Goal: Information Seeking & Learning: Learn about a topic

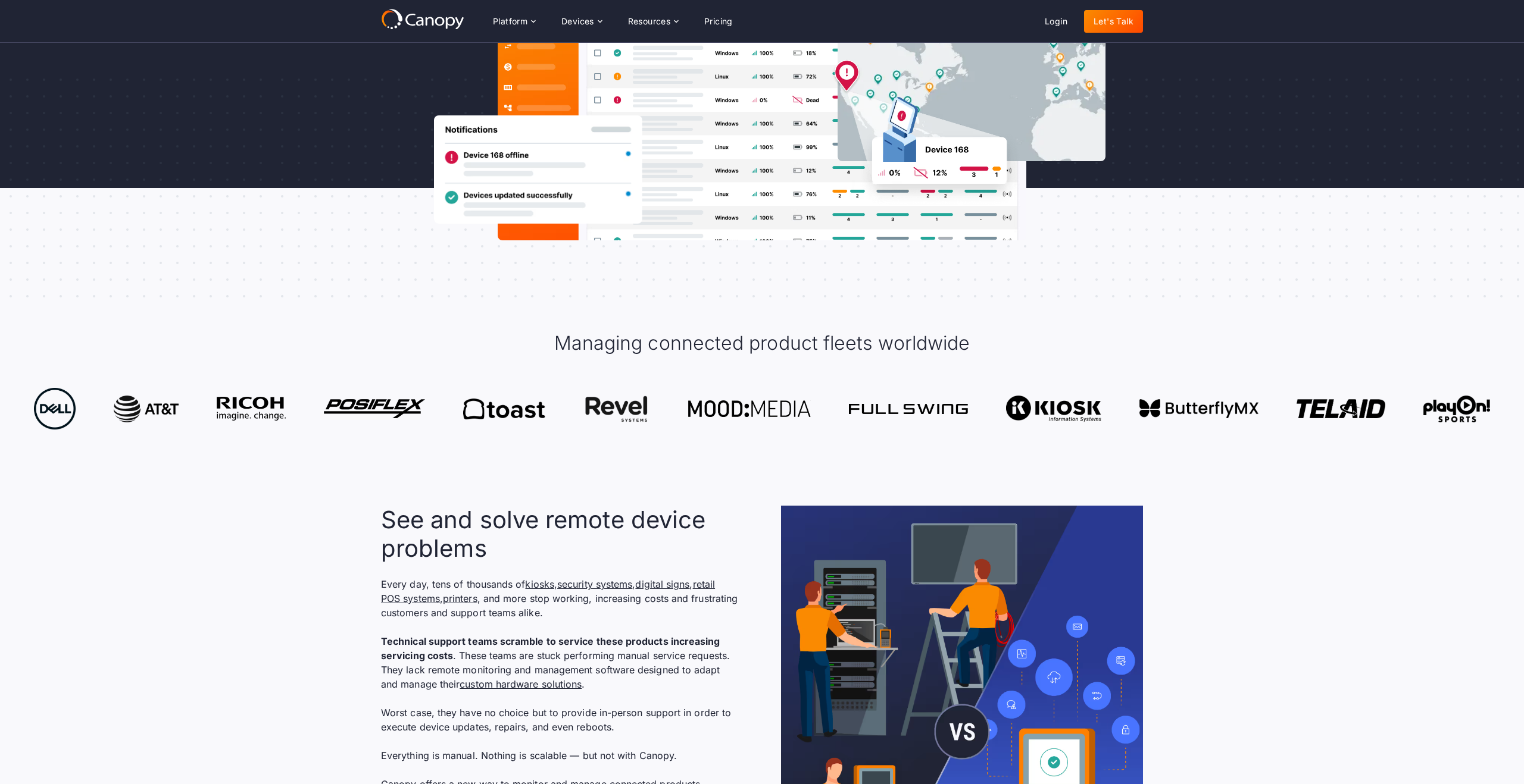
scroll to position [387, 0]
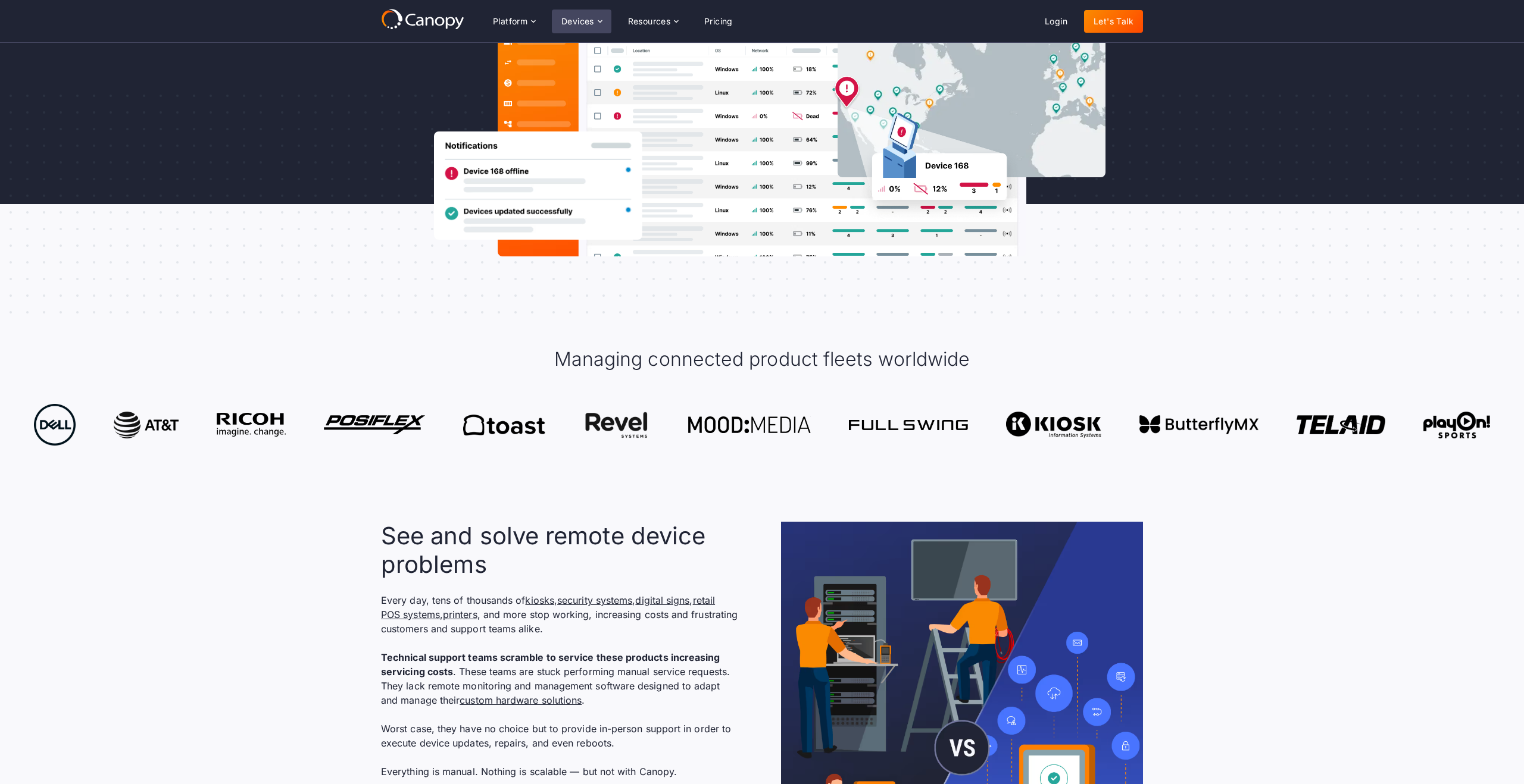
click at [574, 19] on div "Devices" at bounding box center [578, 21] width 33 height 8
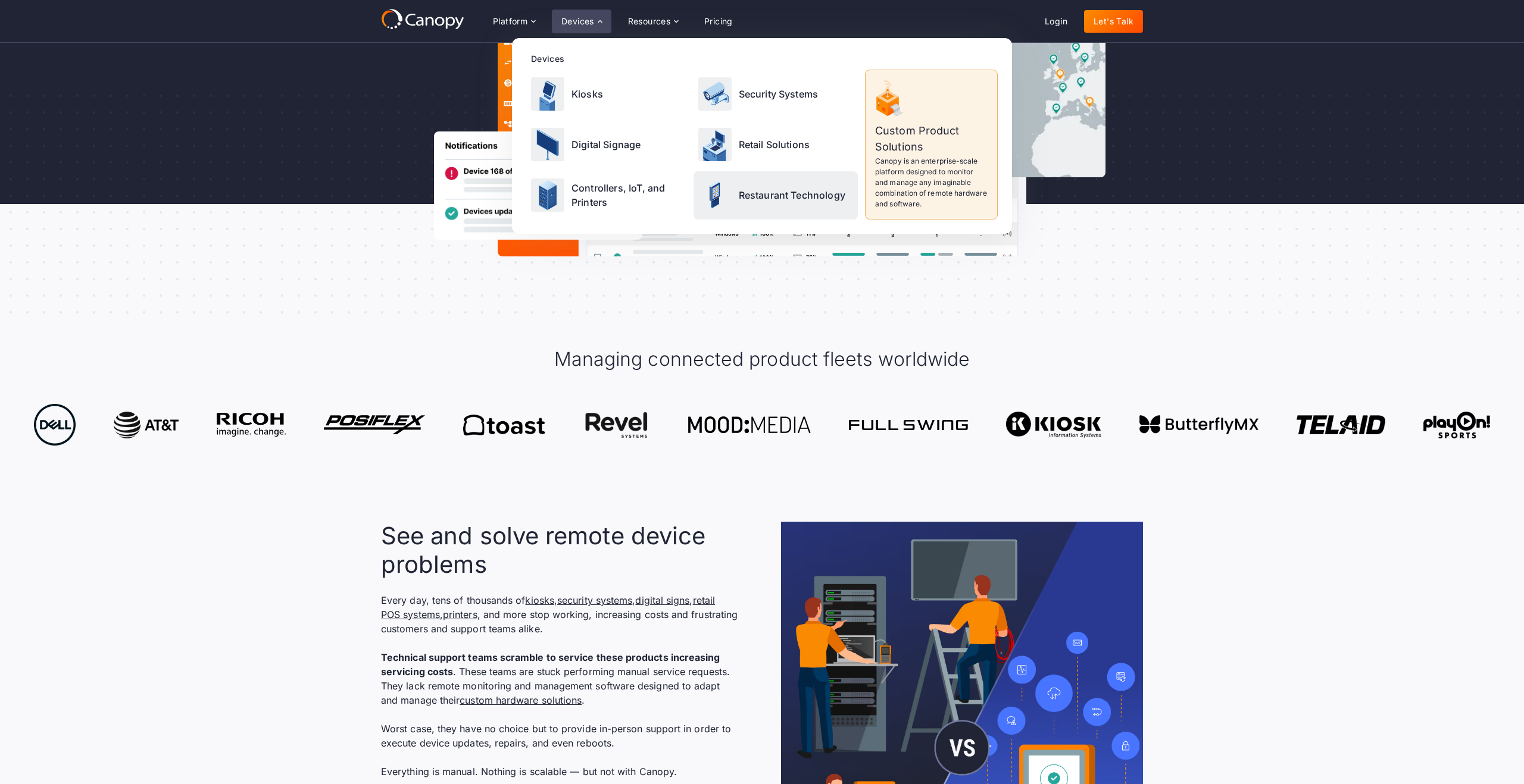
click at [704, 187] on img at bounding box center [715, 195] width 33 height 33
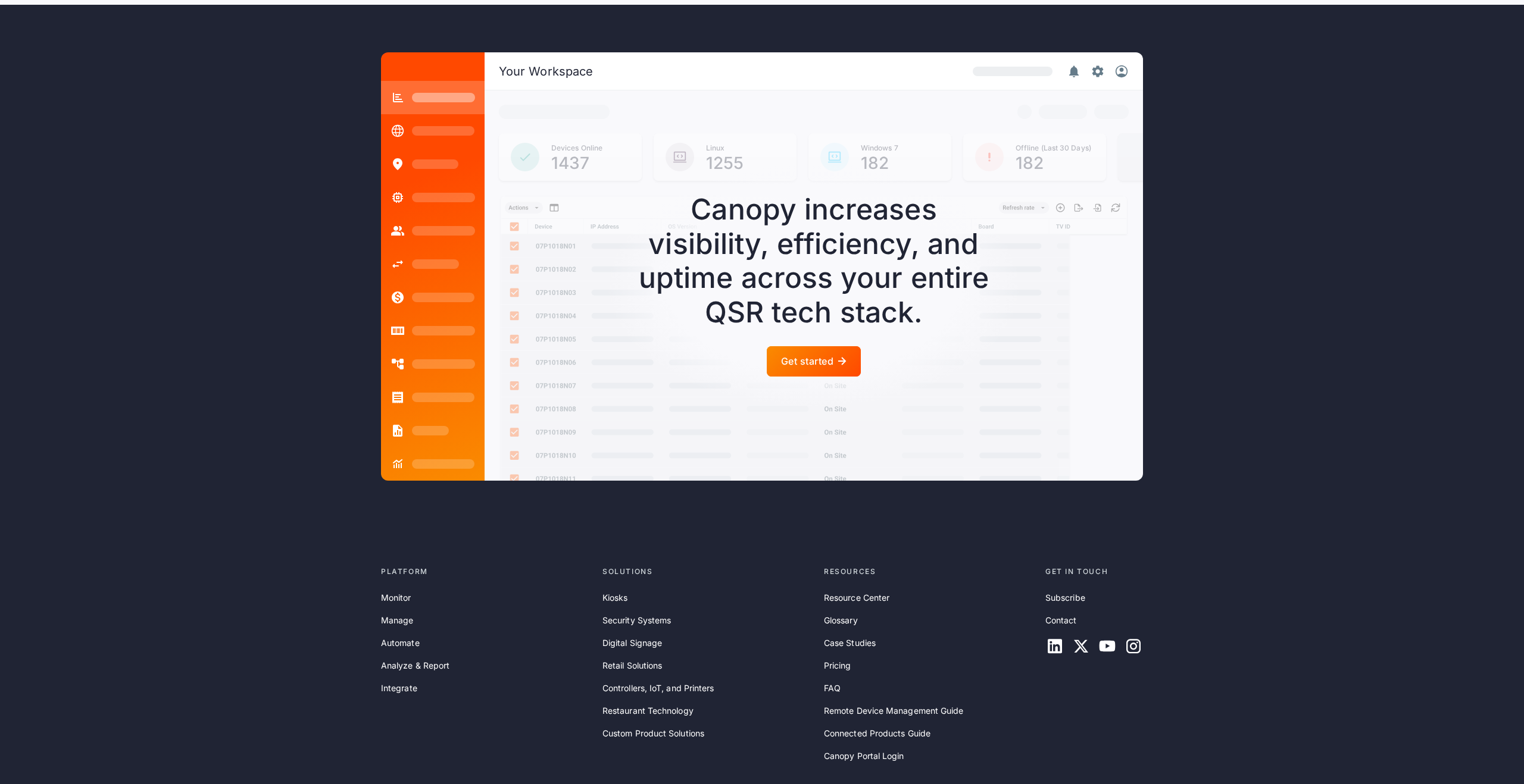
scroll to position [3097, 0]
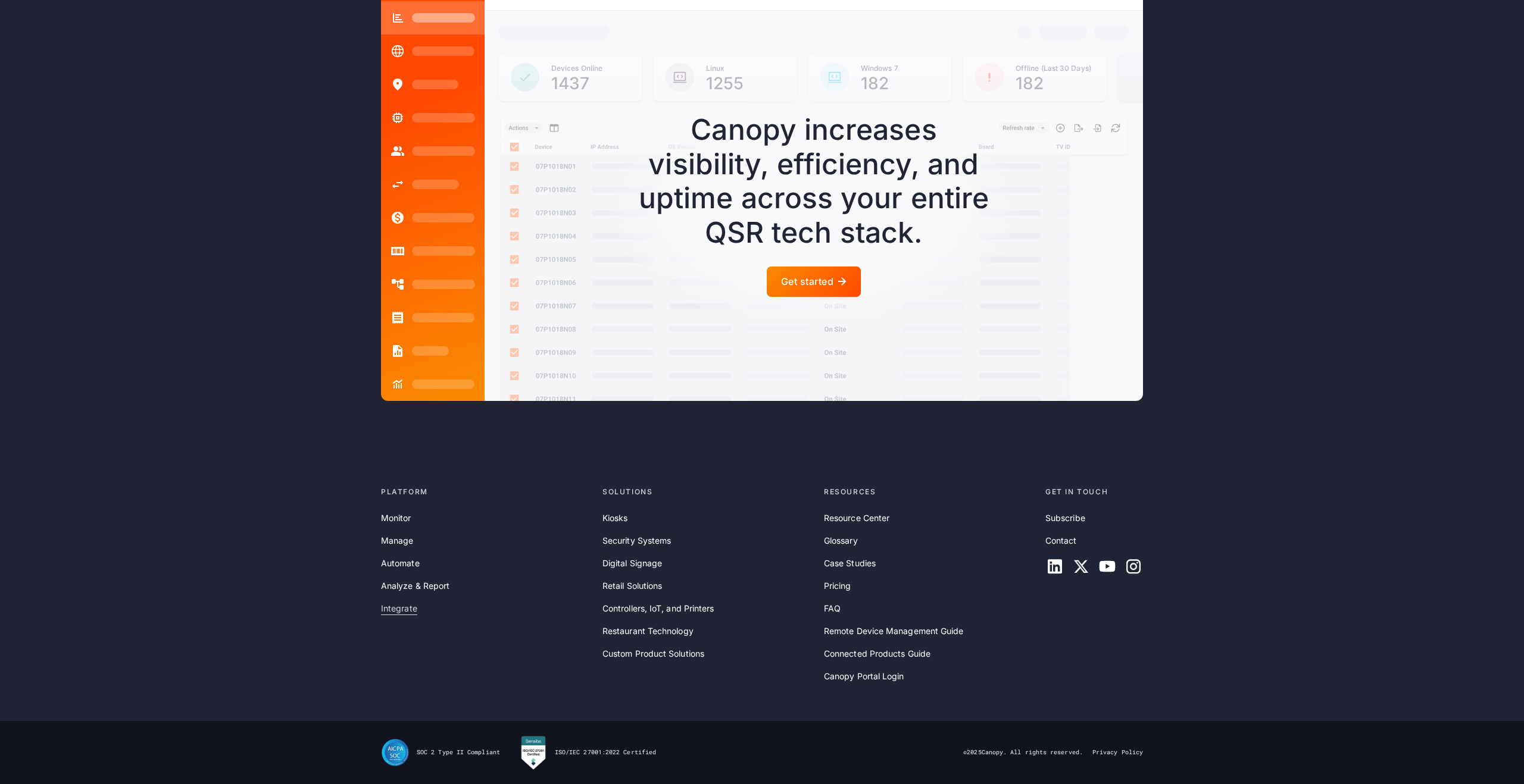
click at [396, 611] on link "Integrate" at bounding box center [399, 609] width 36 height 13
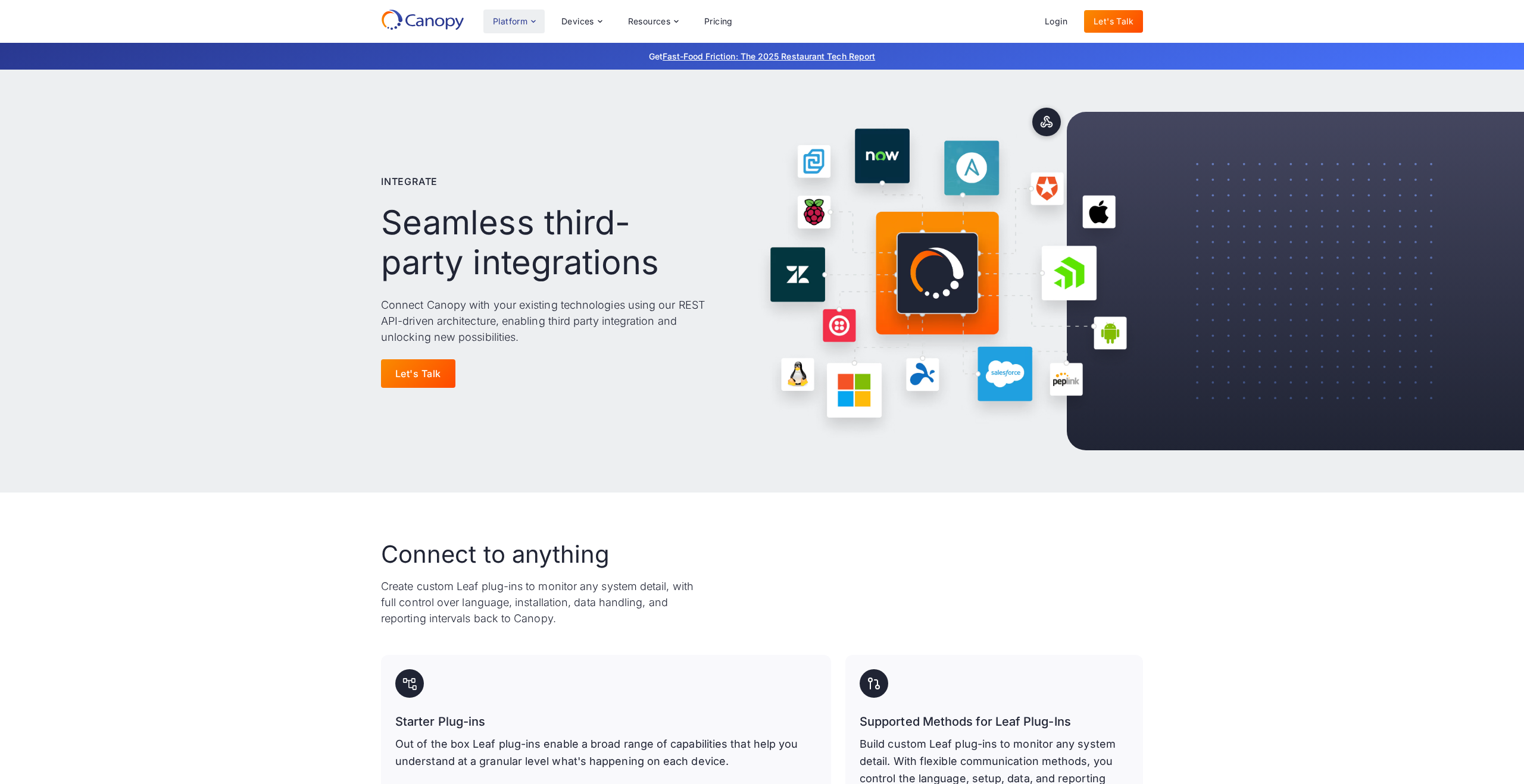
click at [516, 26] on div "Platform" at bounding box center [514, 21] width 61 height 24
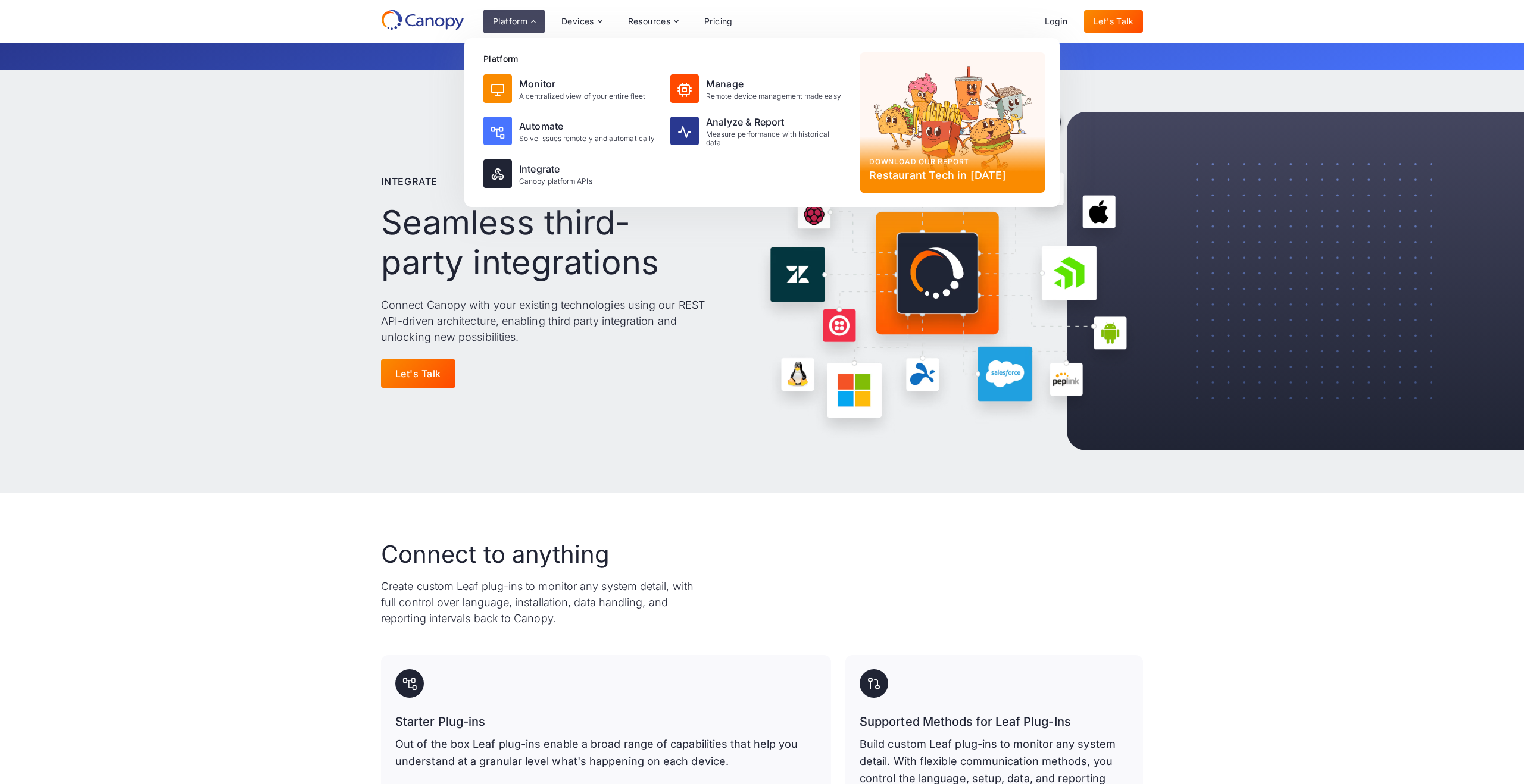
click at [236, 273] on div "Integrate Seamless third-party integrations Connect Canopy with your existing t…" at bounding box center [762, 281] width 1524 height 423
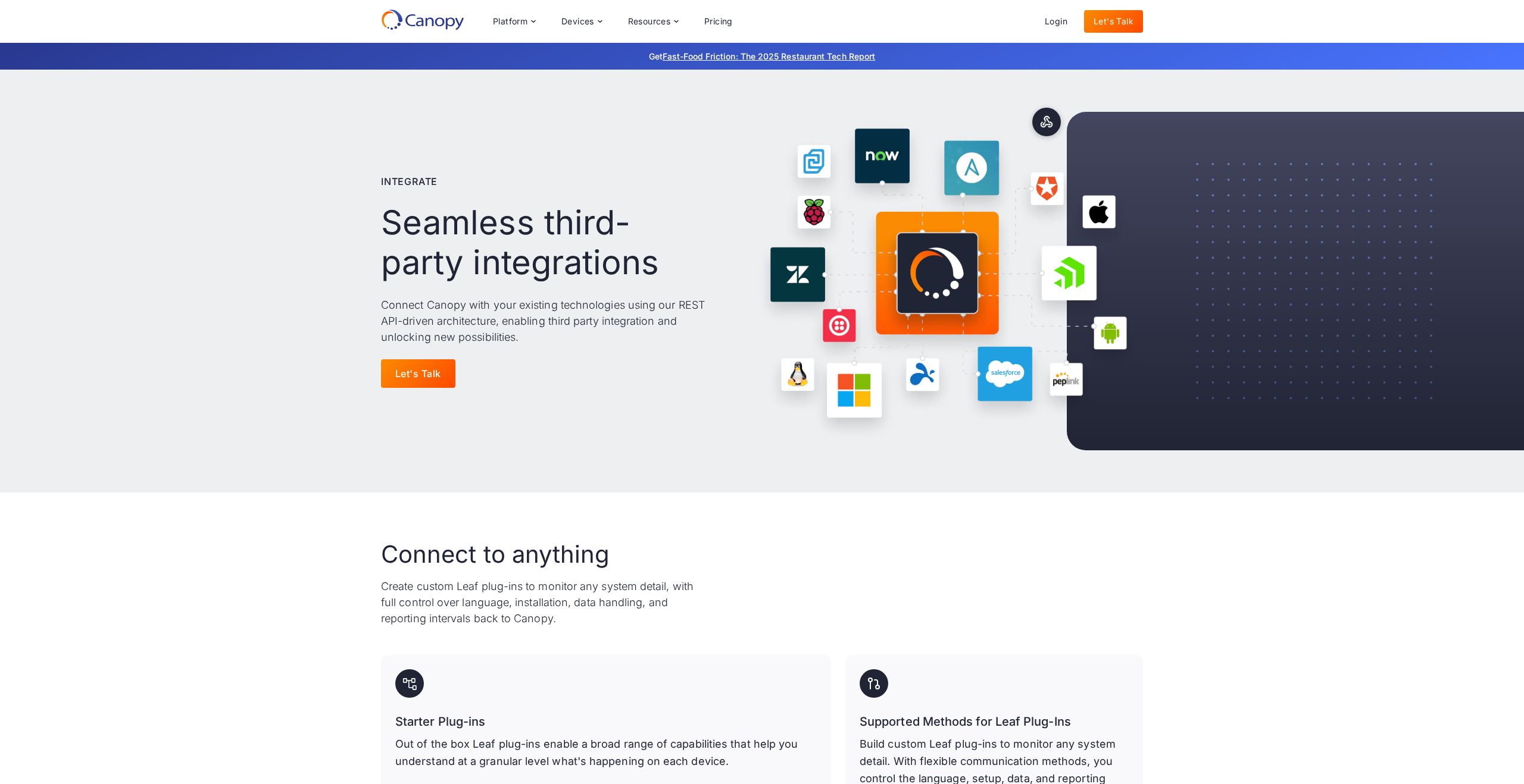
scroll to position [9745, 0]
click at [656, 19] on div "Resources" at bounding box center [650, 21] width 43 height 8
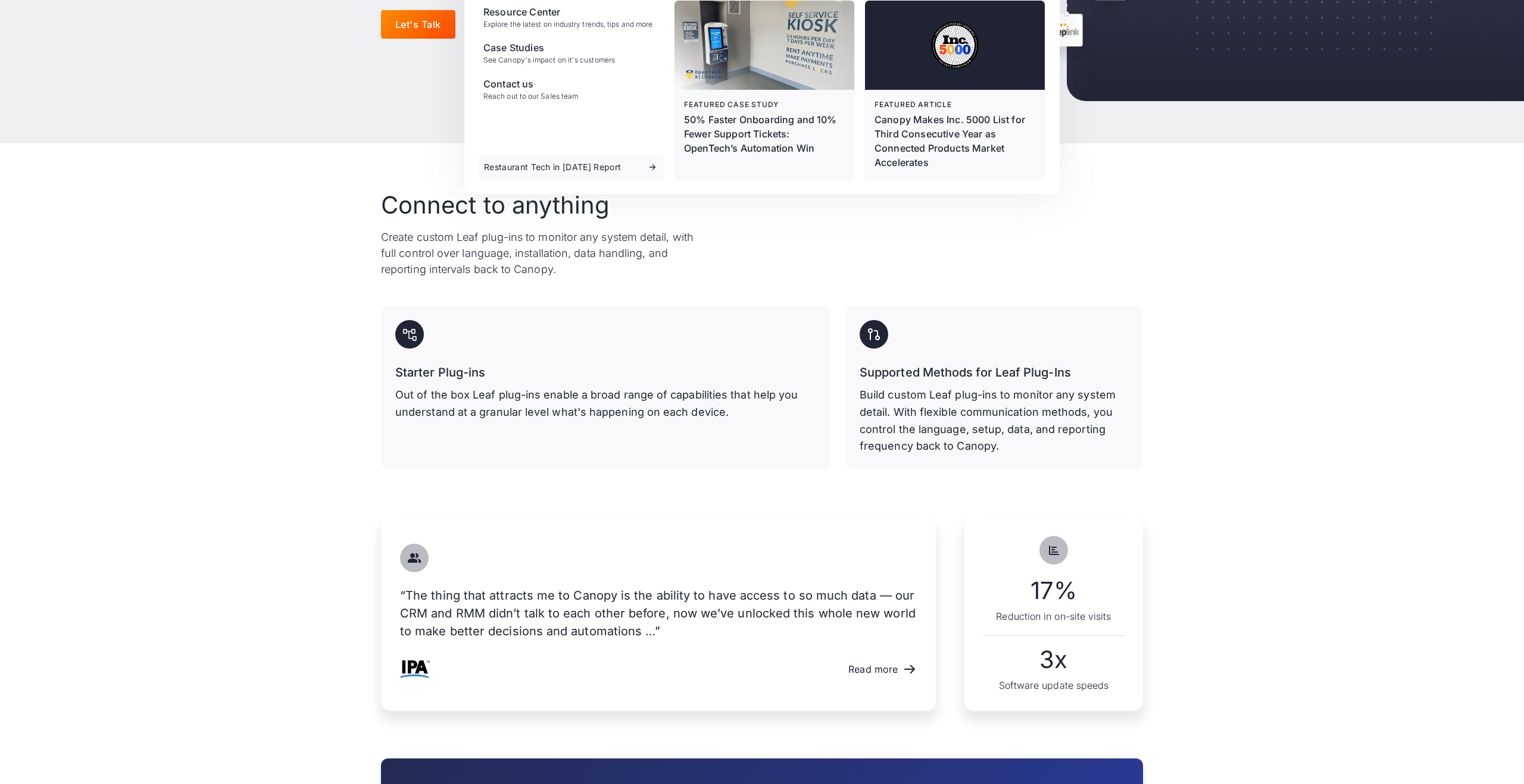
scroll to position [348, 0]
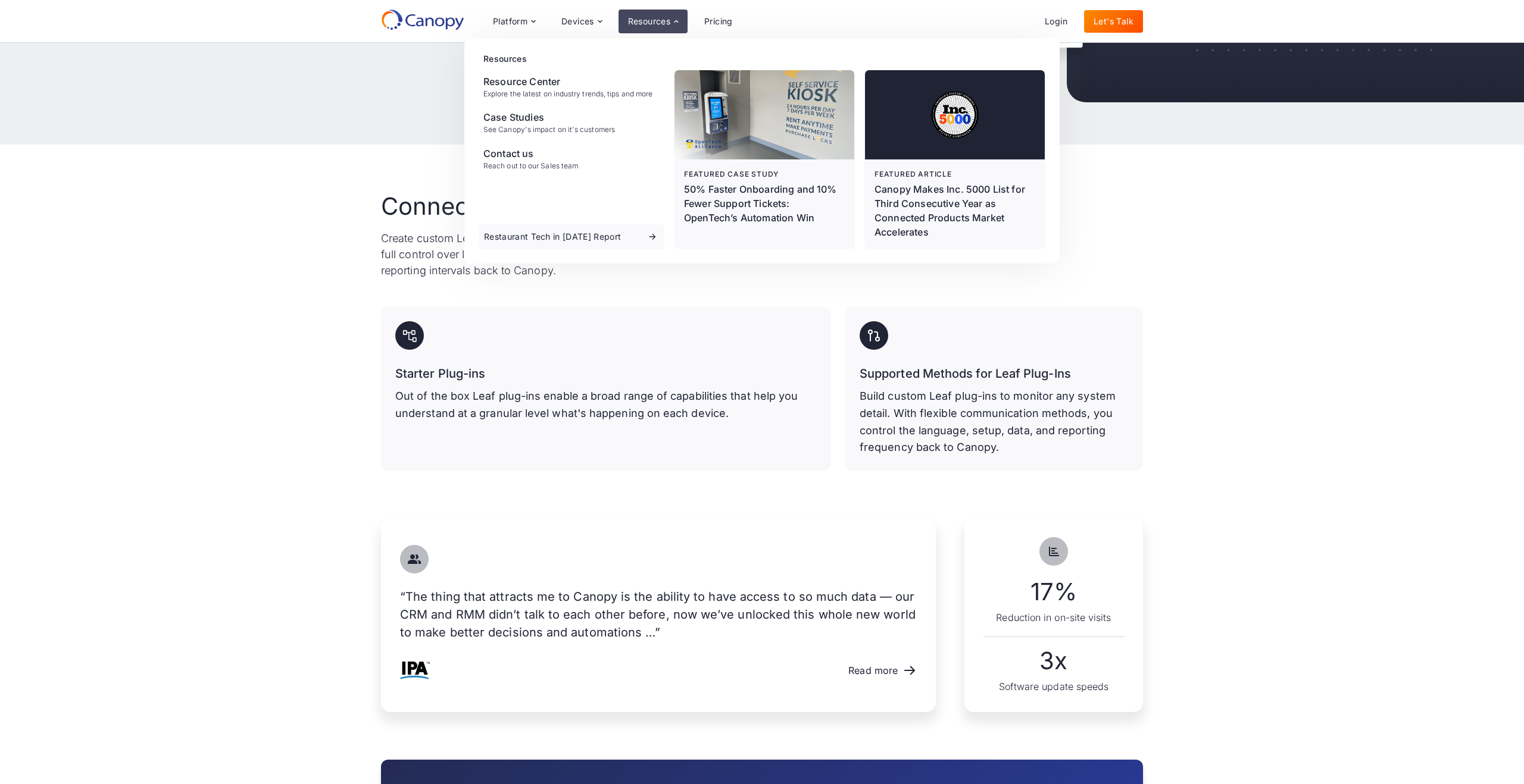
click at [214, 502] on div "Connect to anything Create custom Leaf plug-ins to monitor any system detail, w…" at bounding box center [762, 331] width 1524 height 374
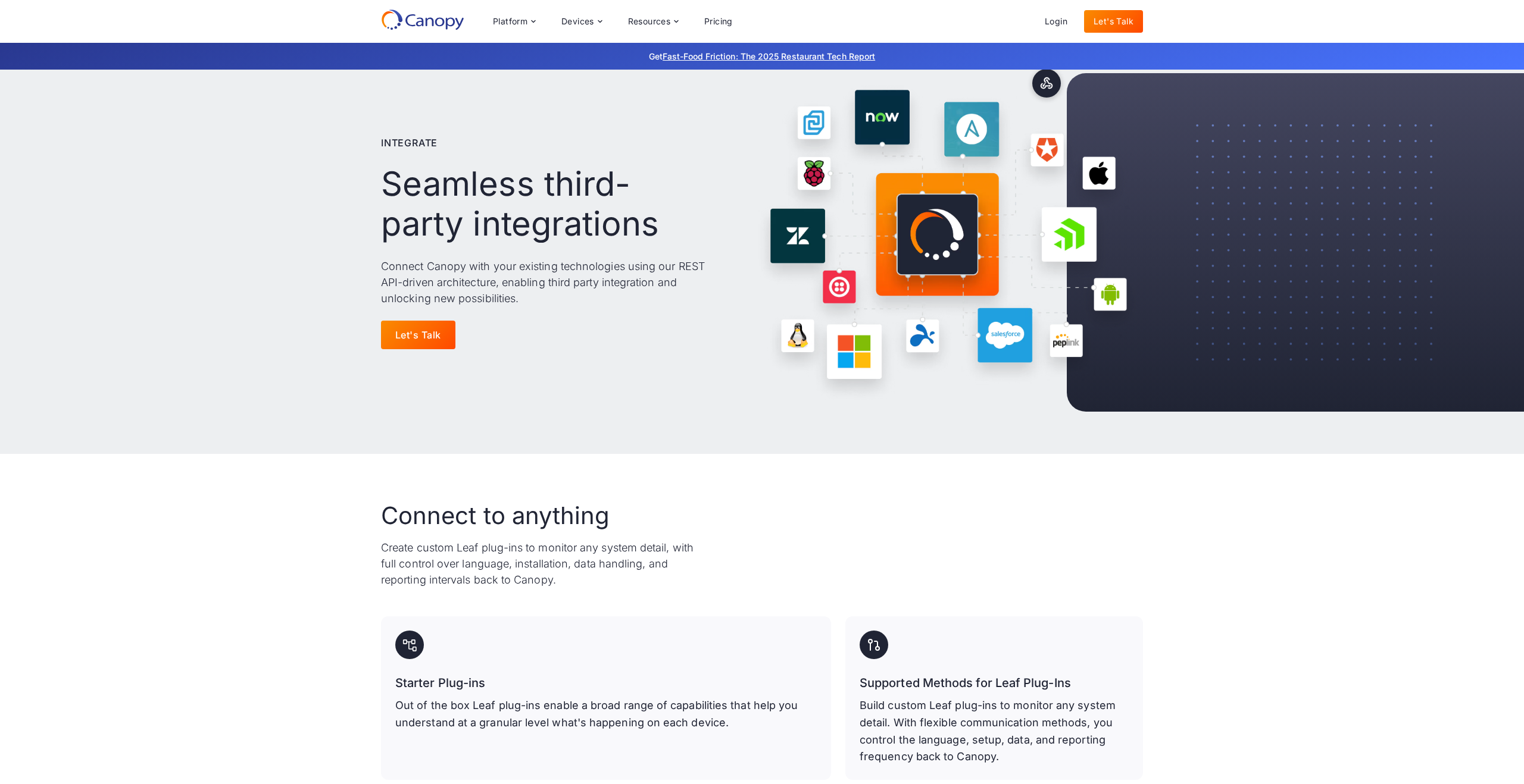
scroll to position [0, 0]
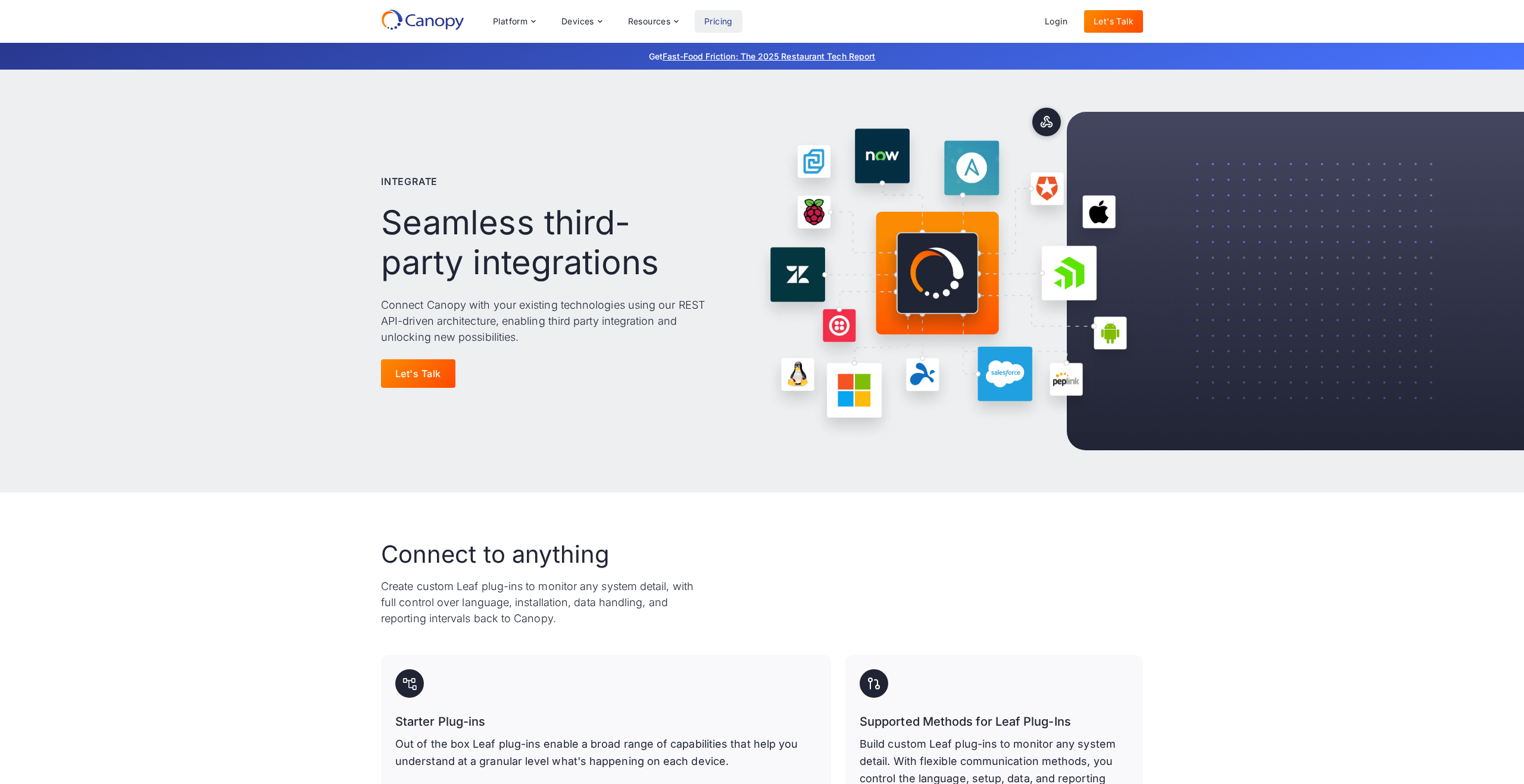
click at [712, 28] on link "Pricing" at bounding box center [718, 21] width 47 height 23
click at [722, 22] on link "Pricing" at bounding box center [718, 21] width 47 height 23
click at [713, 15] on link "Pricing" at bounding box center [718, 21] width 47 height 23
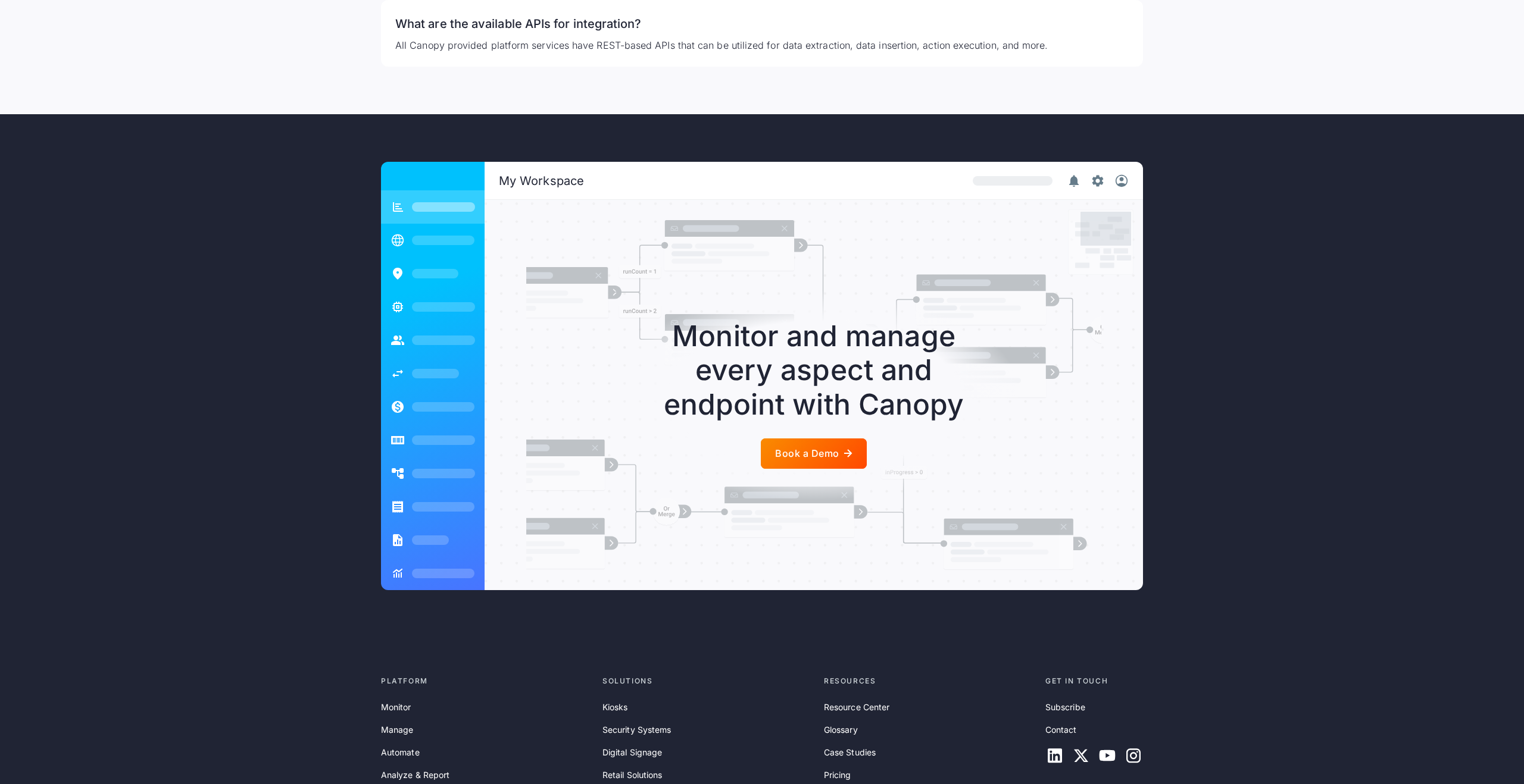
scroll to position [2373, 0]
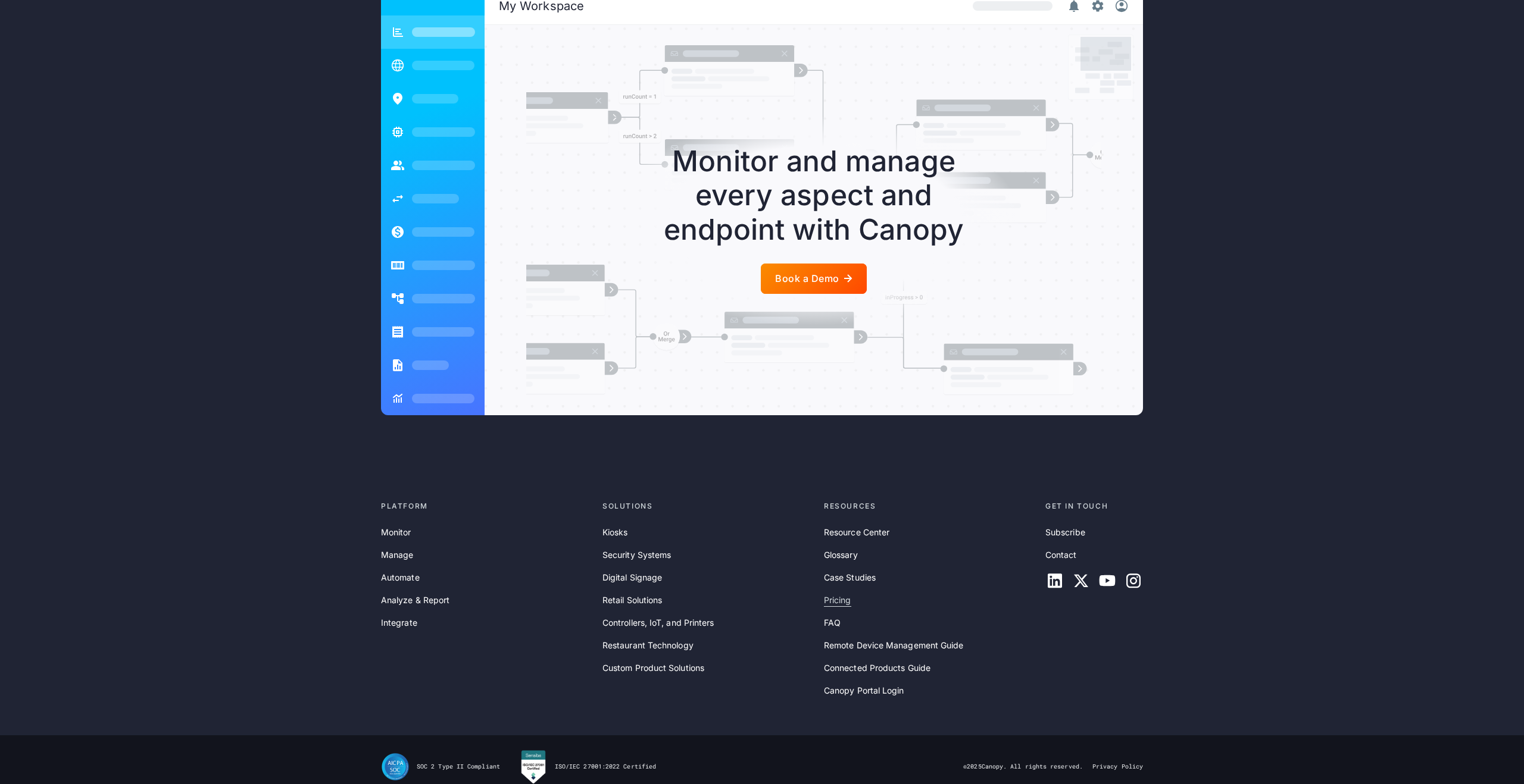
click at [845, 594] on link "Pricing" at bounding box center [837, 601] width 27 height 13
